Goal: Navigation & Orientation: Find specific page/section

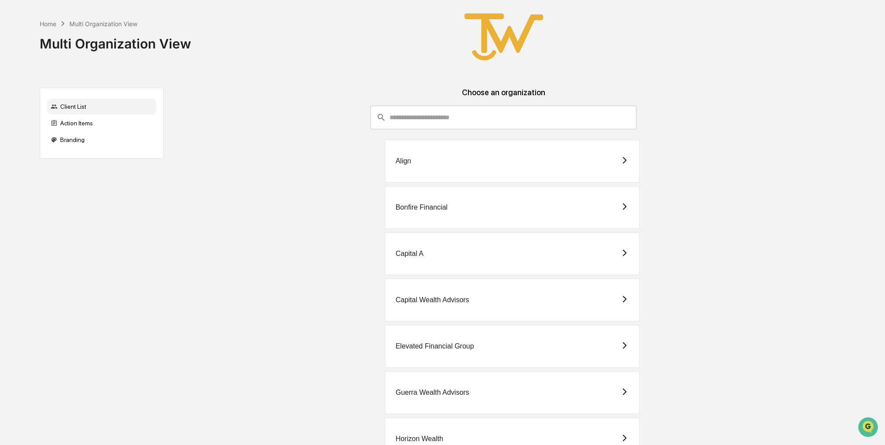
click at [468, 301] on div "Capital Wealth Advisors" at bounding box center [433, 300] width 74 height 8
drag, startPoint x: 265, startPoint y: 237, endPoint x: 162, endPoint y: 217, distance: 104.4
click at [162, 217] on div "Client List Action Items Branding Choose an organization ​ ​ Align Bonfire Fina…" at bounding box center [438, 445] width 797 height 715
drag, startPoint x: 105, startPoint y: 49, endPoint x: 110, endPoint y: 52, distance: 6.1
click at [110, 52] on div "Home Multi Organization View Multi Organization View" at bounding box center [438, 37] width 797 height 74
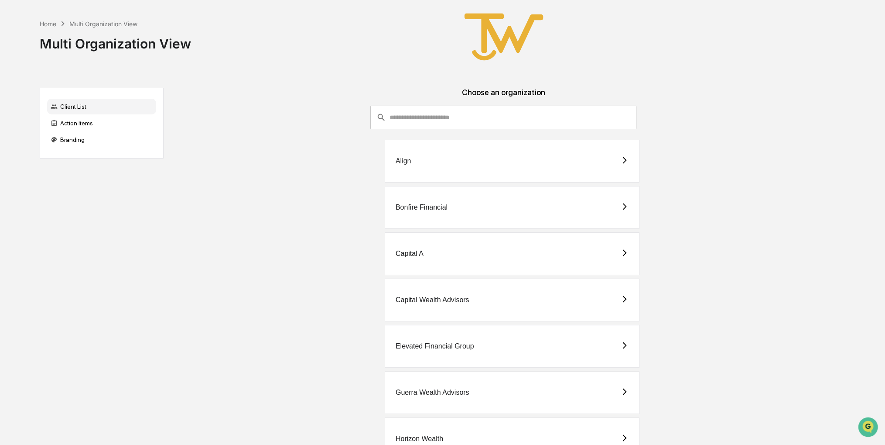
drag, startPoint x: 110, startPoint y: 52, endPoint x: 300, endPoint y: 175, distance: 226.3
click at [300, 175] on div "Align" at bounding box center [504, 161] width 666 height 43
drag, startPoint x: 262, startPoint y: 230, endPoint x: 222, endPoint y: 232, distance: 39.7
click at [222, 232] on div "Capital A" at bounding box center [504, 253] width 666 height 43
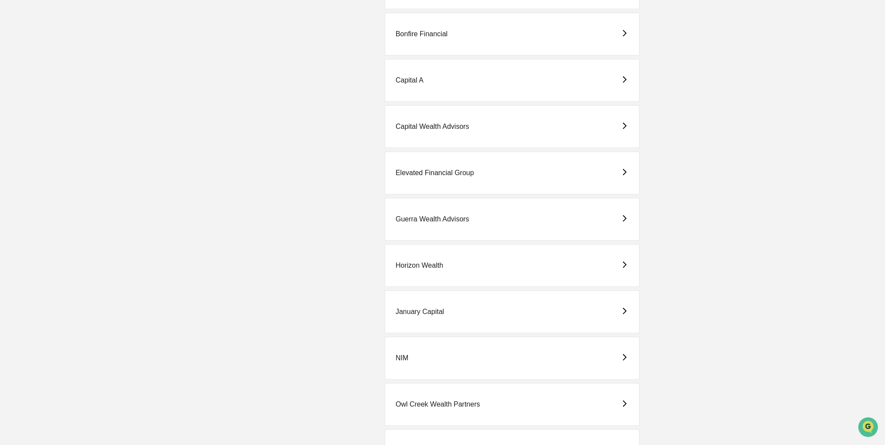
scroll to position [175, 0]
click at [460, 247] on div "Horizon Wealth" at bounding box center [512, 264] width 255 height 43
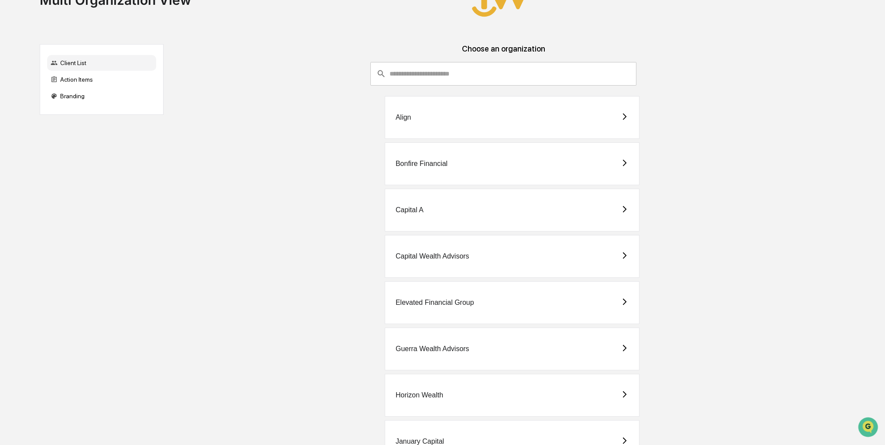
drag, startPoint x: 238, startPoint y: 246, endPoint x: 225, endPoint y: 232, distance: 19.2
click at [225, 232] on div "Align Bonfire Financial Capital A Capital Wealth Advisors Elevated Financial Gr…" at bounding box center [504, 419] width 666 height 647
